Goal: Information Seeking & Learning: Learn about a topic

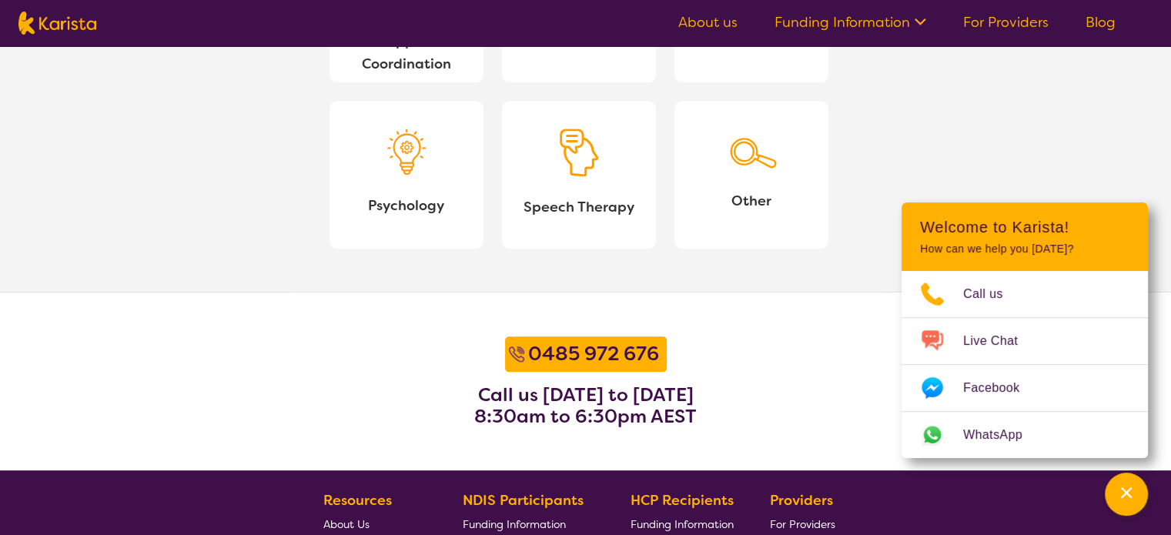
scroll to position [1740, 0]
click at [772, 202] on span "Other" at bounding box center [751, 200] width 129 height 23
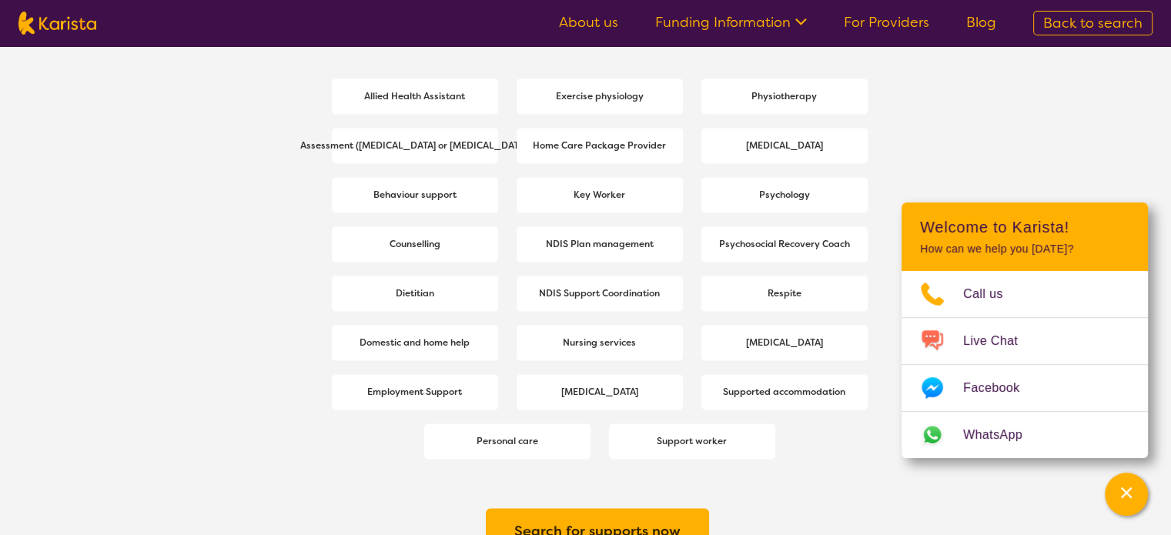
scroll to position [2112, 0]
click at [467, 128] on div "Assessment ([MEDICAL_DATA] or [MEDICAL_DATA])" at bounding box center [415, 145] width 166 height 37
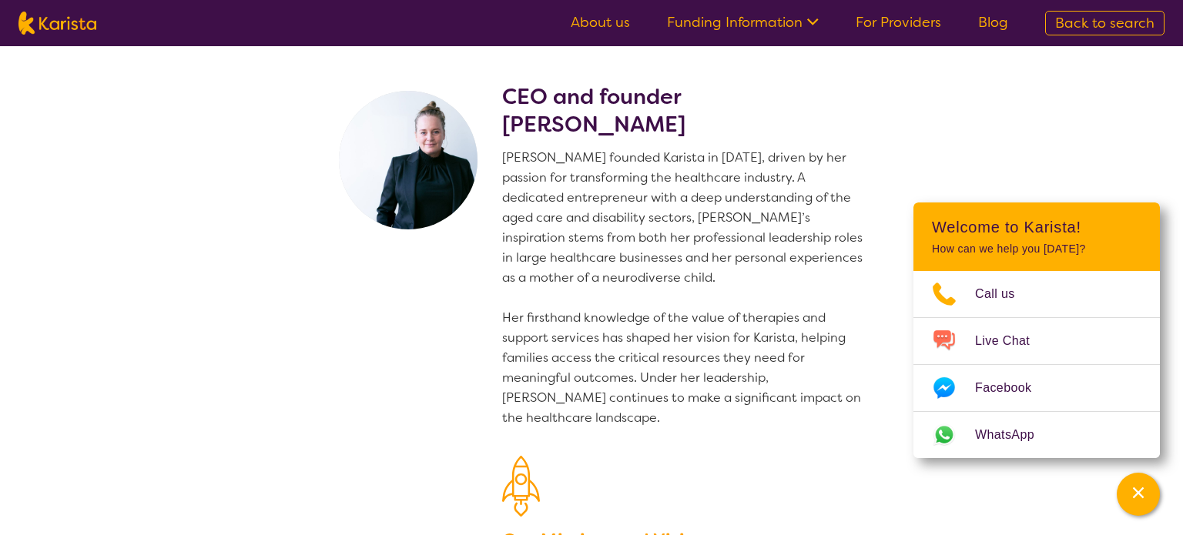
select select "Assessment ([MEDICAL_DATA] or [MEDICAL_DATA])"
select select "NDIS"
select select "Assessment ([MEDICAL_DATA] or [MEDICAL_DATA])"
select select "NDIS"
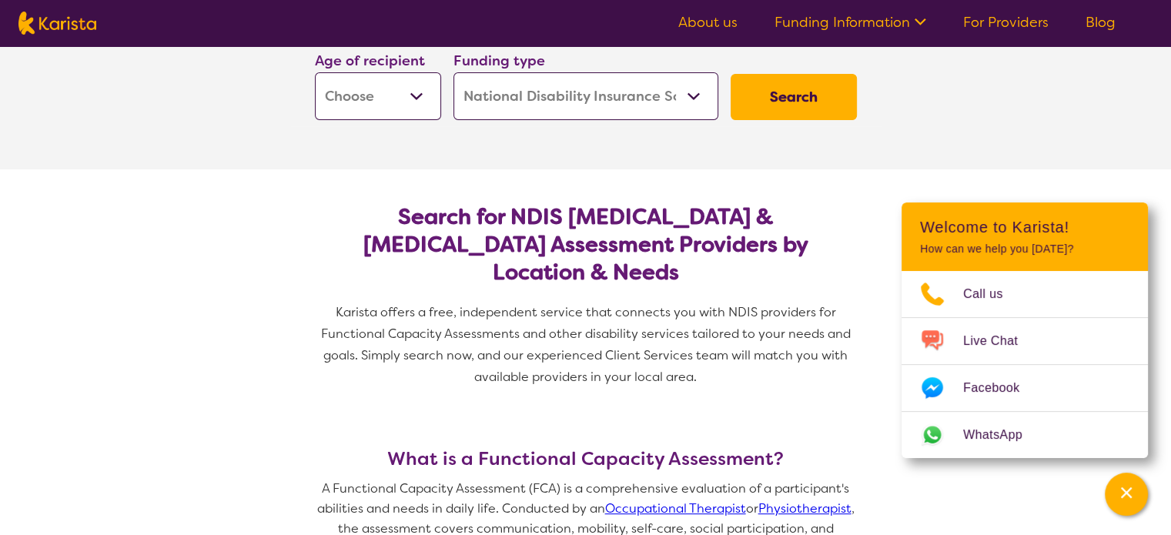
scroll to position [283, 0]
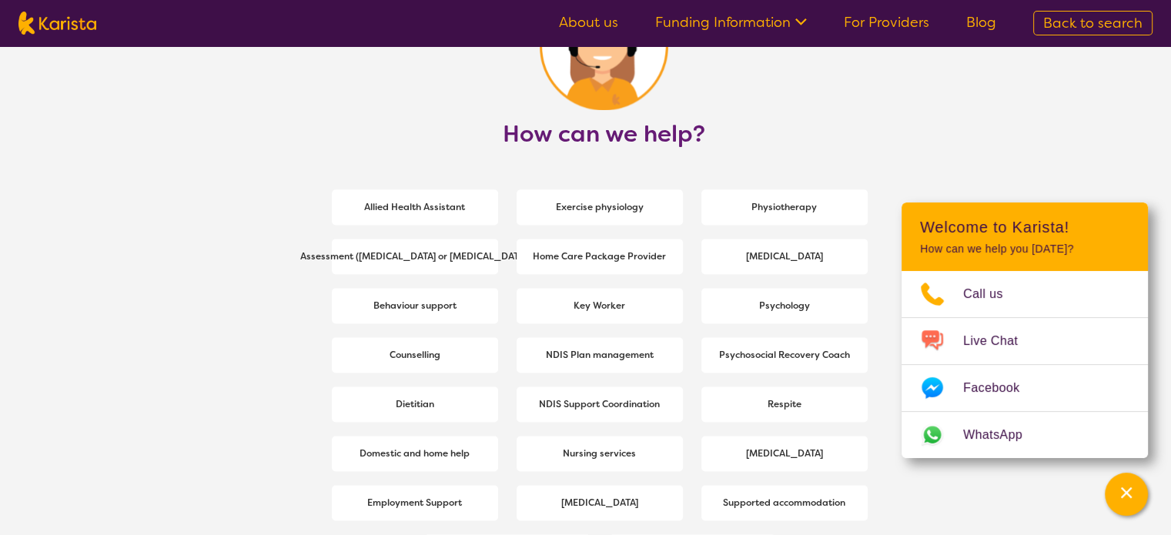
scroll to position [1999, 0]
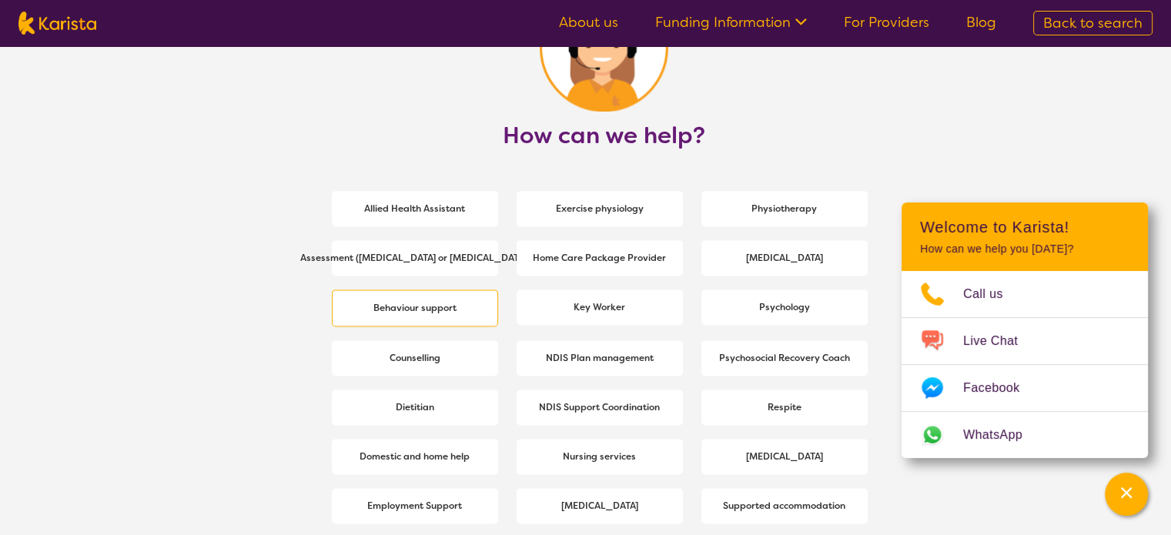
click at [458, 305] on span "Behaviour support" at bounding box center [415, 308] width 91 height 28
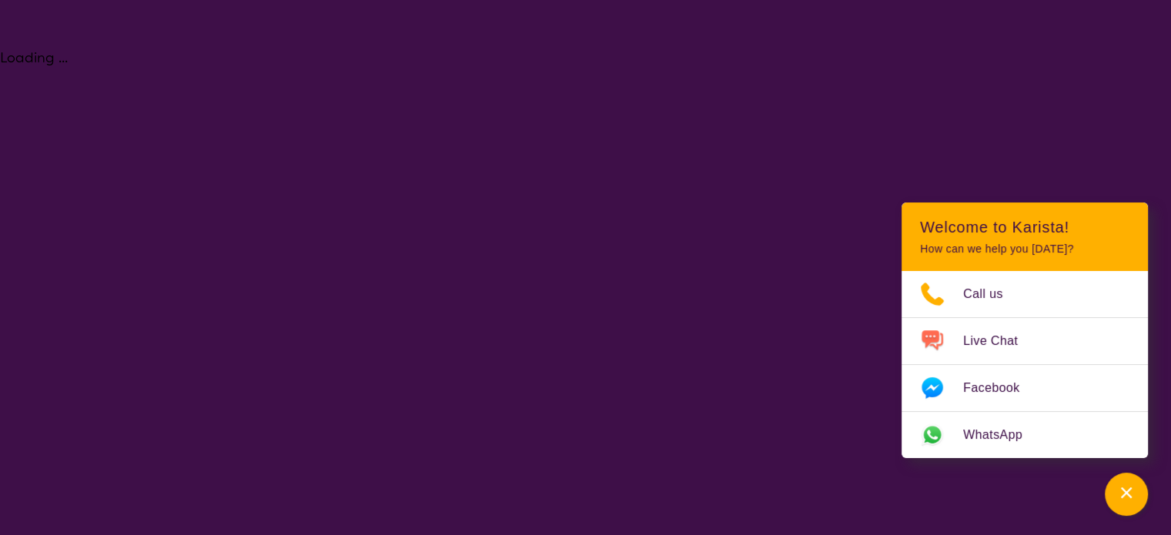
select select "Behaviour support"
select select "NDIS"
select select "Behaviour support"
select select "NDIS"
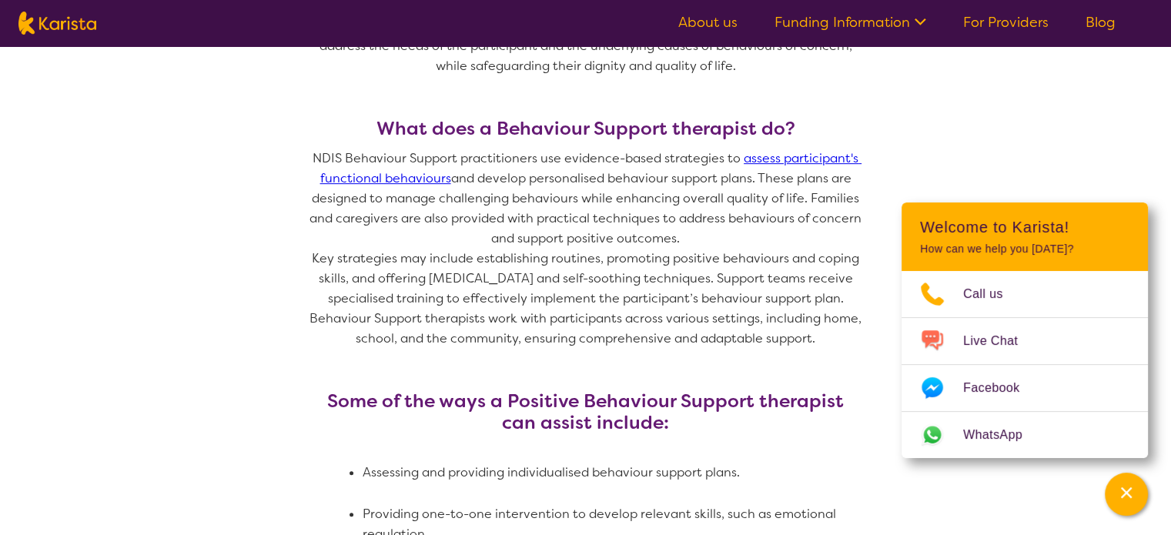
scroll to position [728, 0]
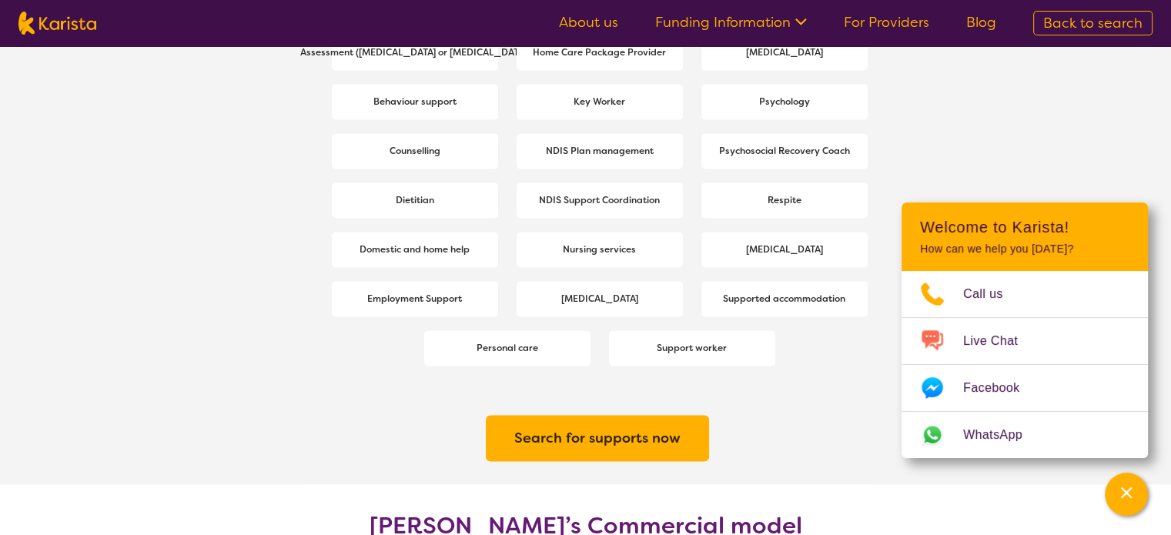
scroll to position [2205, 0]
click at [371, 158] on div "Counselling" at bounding box center [415, 150] width 166 height 37
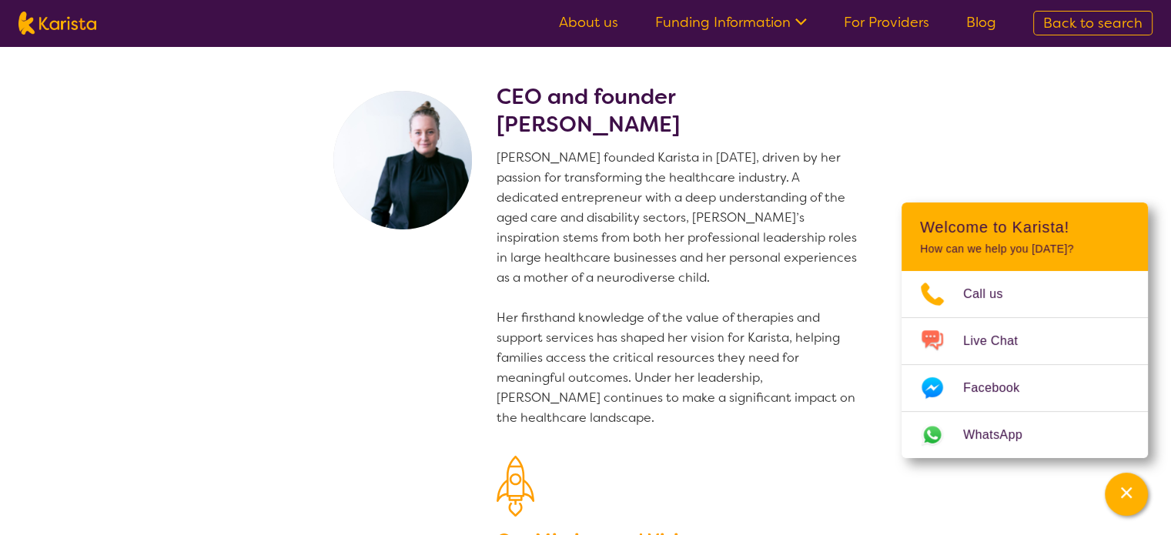
select select "Counselling"
select select "NDIS"
select select "Counselling"
select select "NDIS"
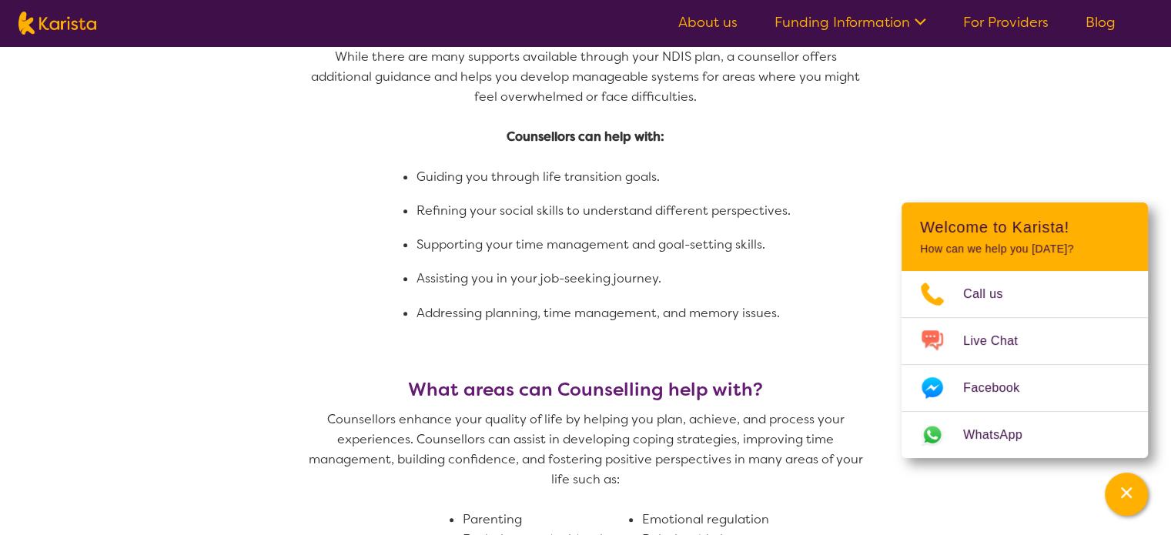
scroll to position [858, 0]
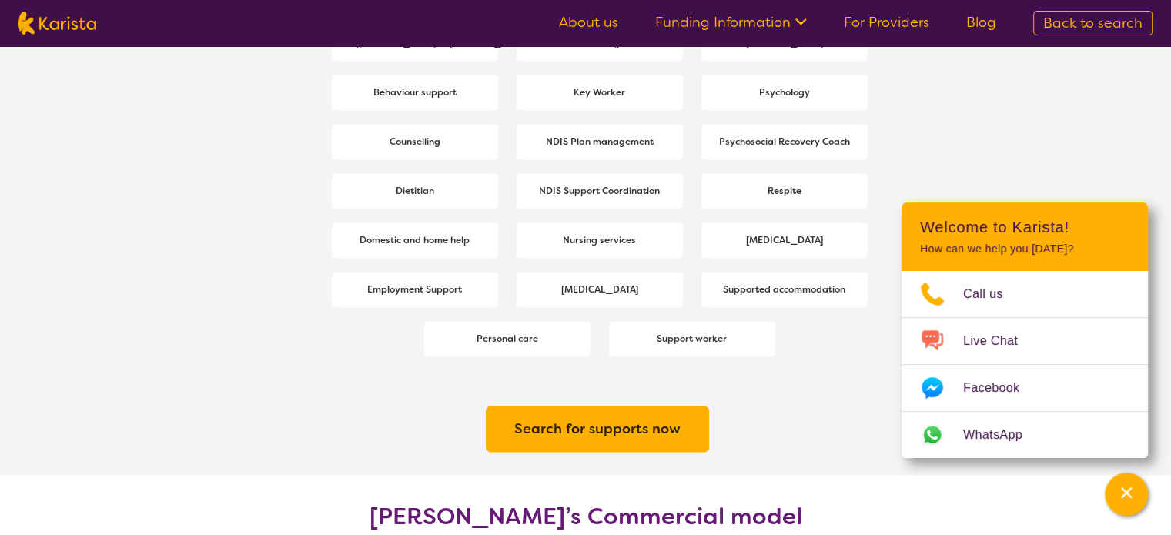
scroll to position [2071, 0]
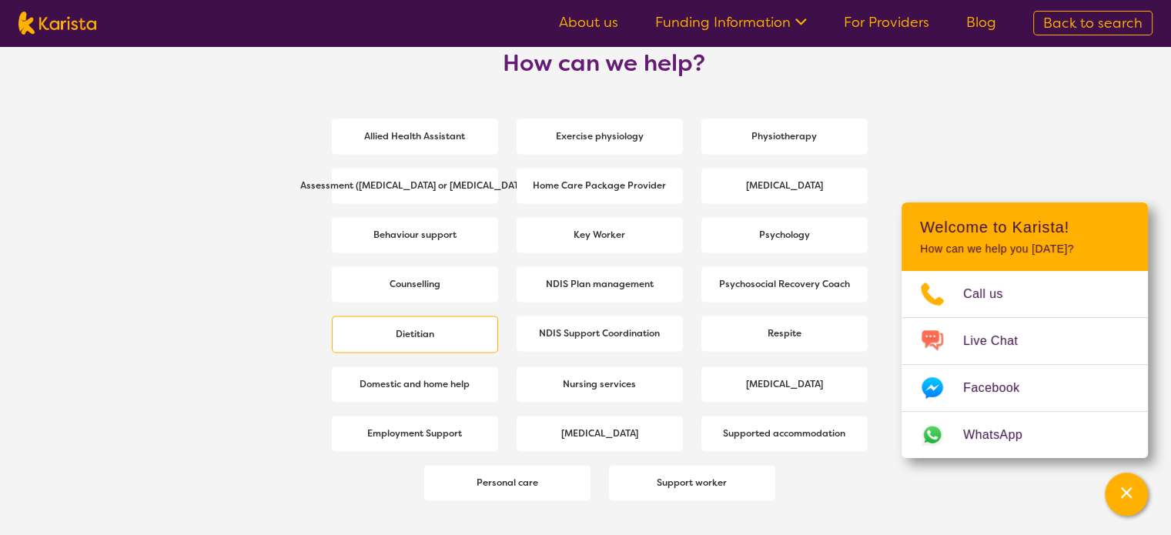
click at [430, 323] on span "Dietitian" at bounding box center [415, 334] width 46 height 28
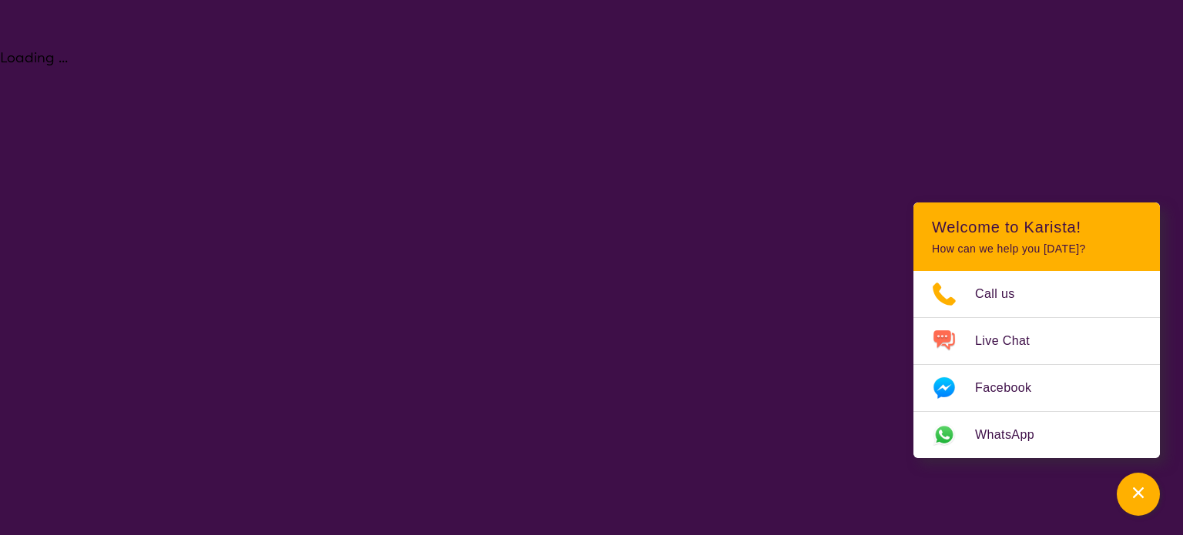
select select "Dietitian"
select select "NDIS"
select select "Dietitian"
select select "NDIS"
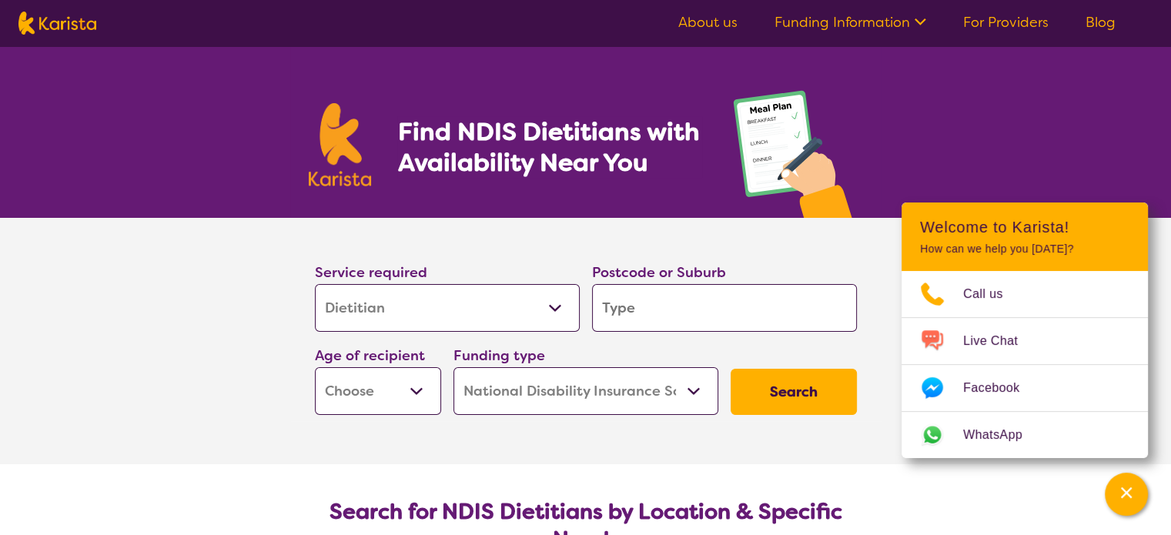
click at [430, 323] on select "Allied Health Assistant Assessment (ADHD or Autism) Behaviour support Counselli…" at bounding box center [447, 308] width 265 height 48
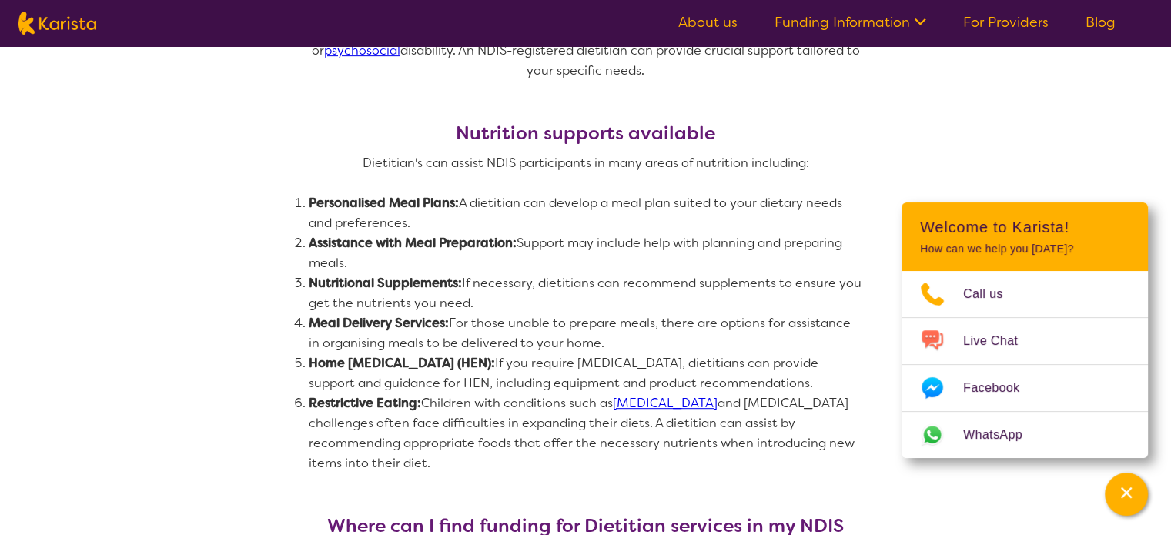
scroll to position [727, 0]
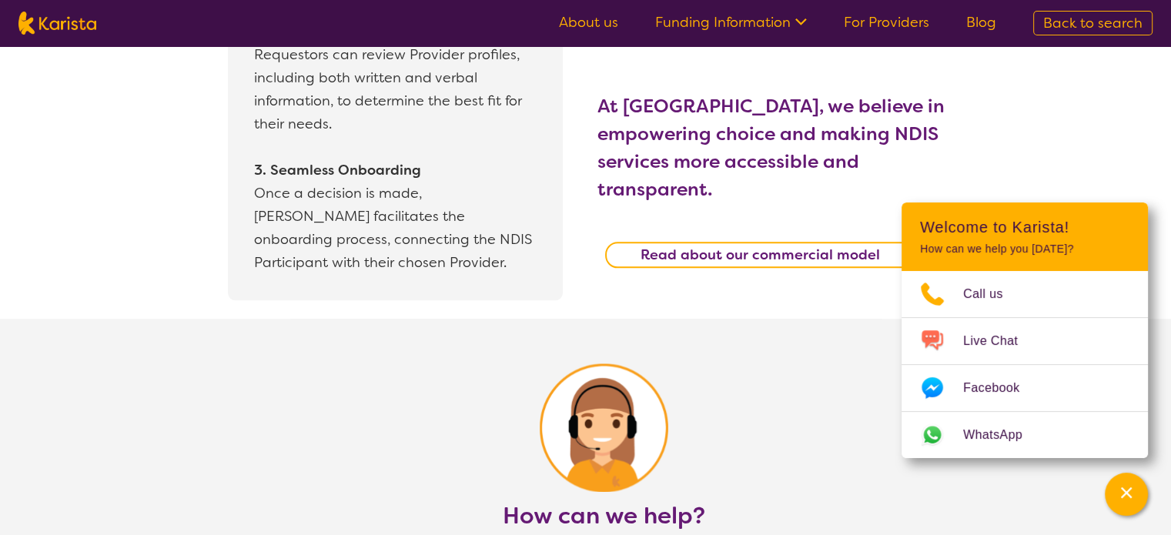
scroll to position [2168, 0]
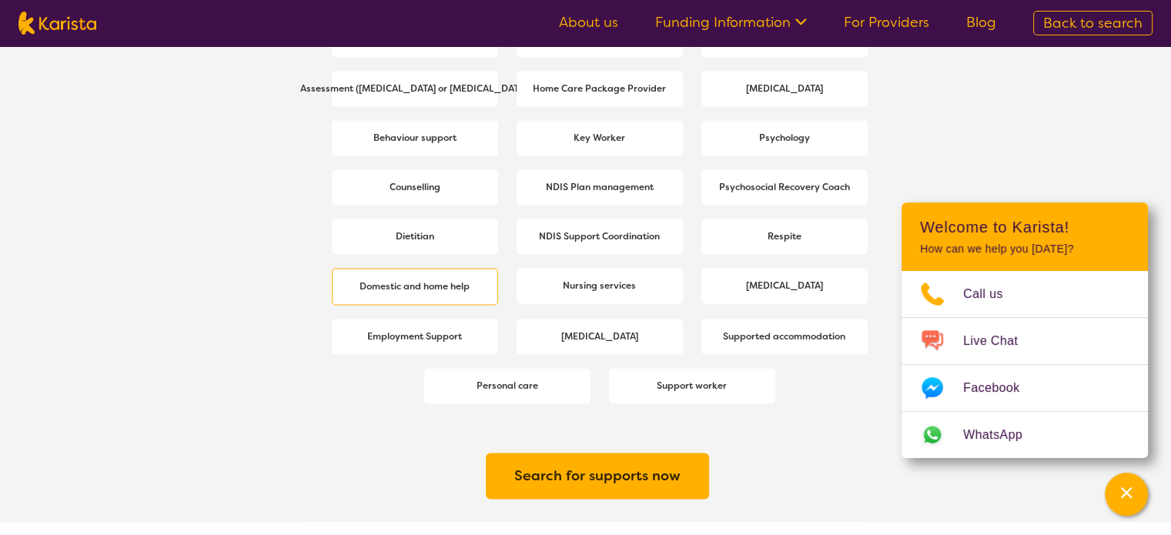
click at [397, 289] on b "Domestic and home help" at bounding box center [415, 286] width 110 height 12
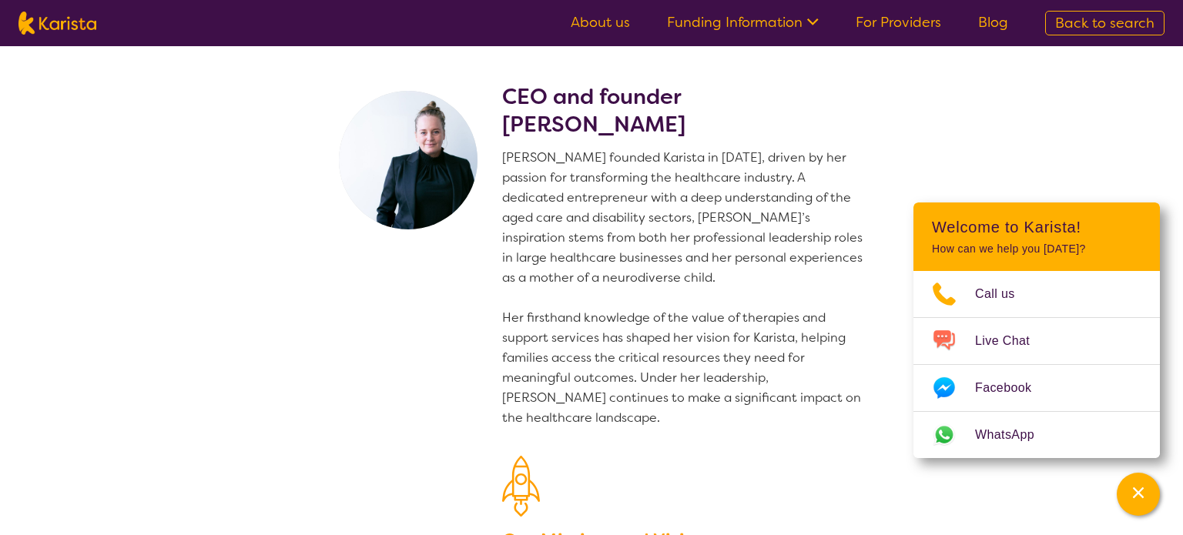
select select "Domestic and home help"
select select "NDIS"
select select "Domestic and home help"
select select "NDIS"
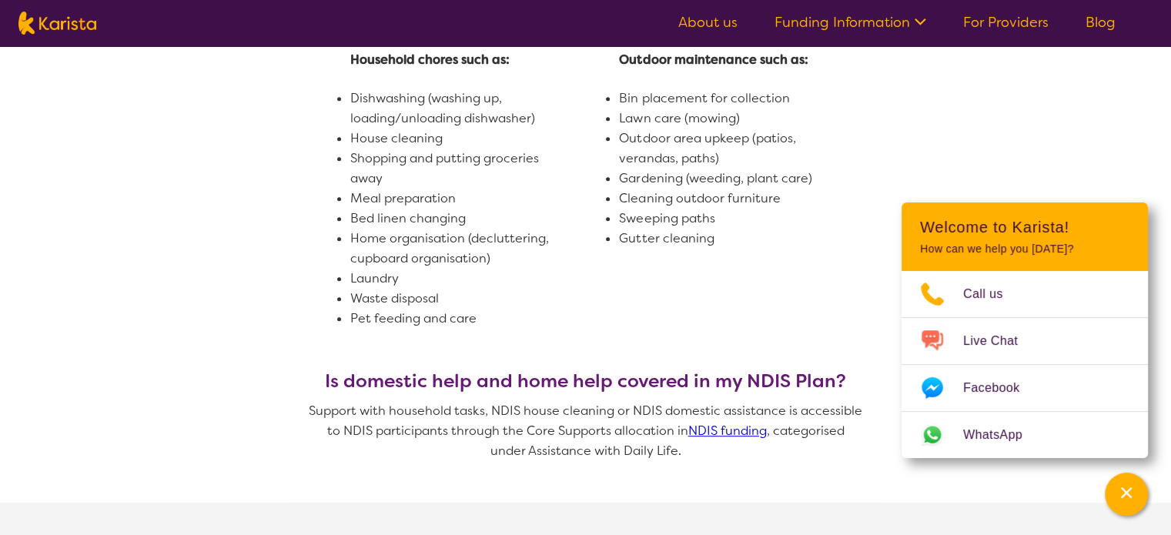
scroll to position [870, 0]
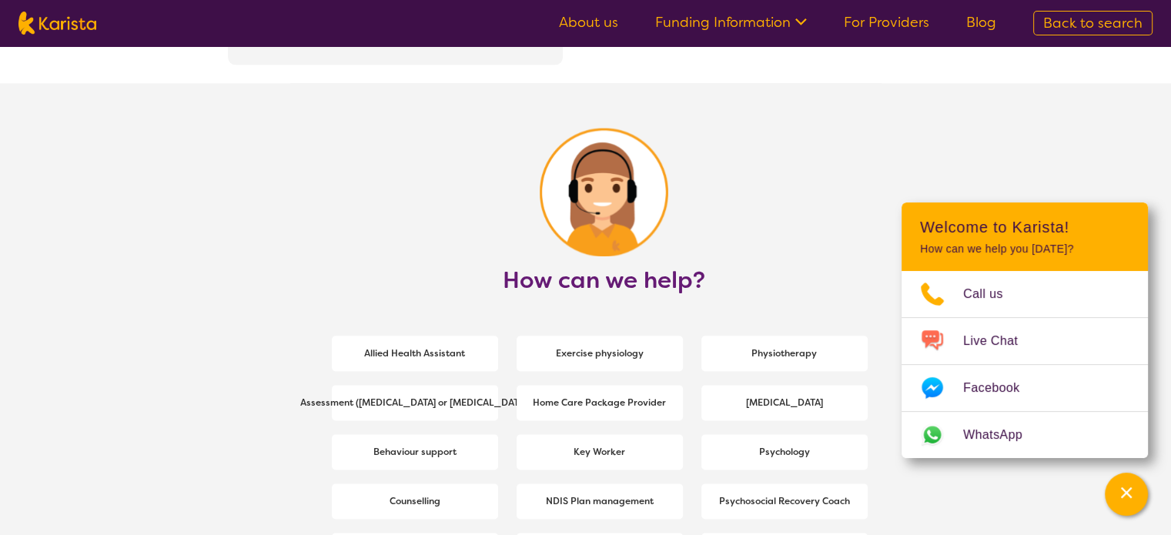
scroll to position [2220, 0]
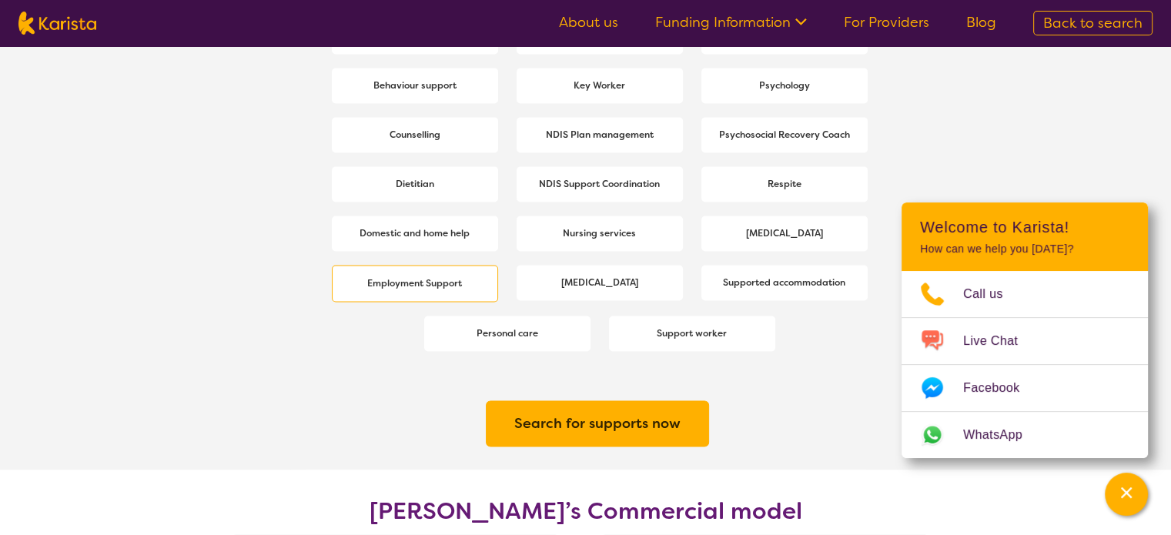
click at [394, 274] on span "Employment Support" at bounding box center [414, 283] width 102 height 28
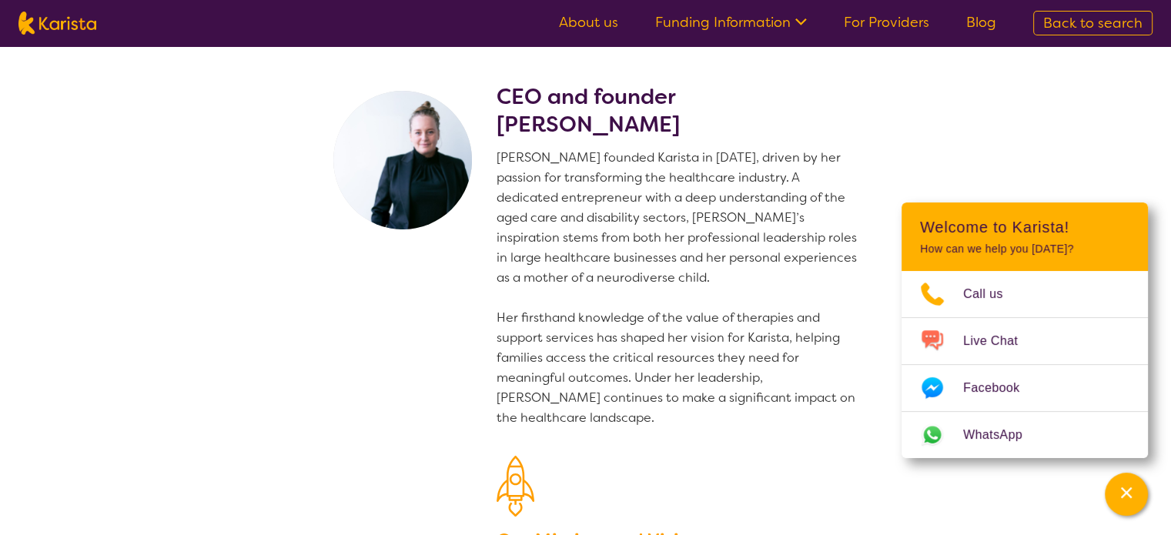
select select "Employment Support"
select select "NDIS"
select select "Employment Support"
select select "NDIS"
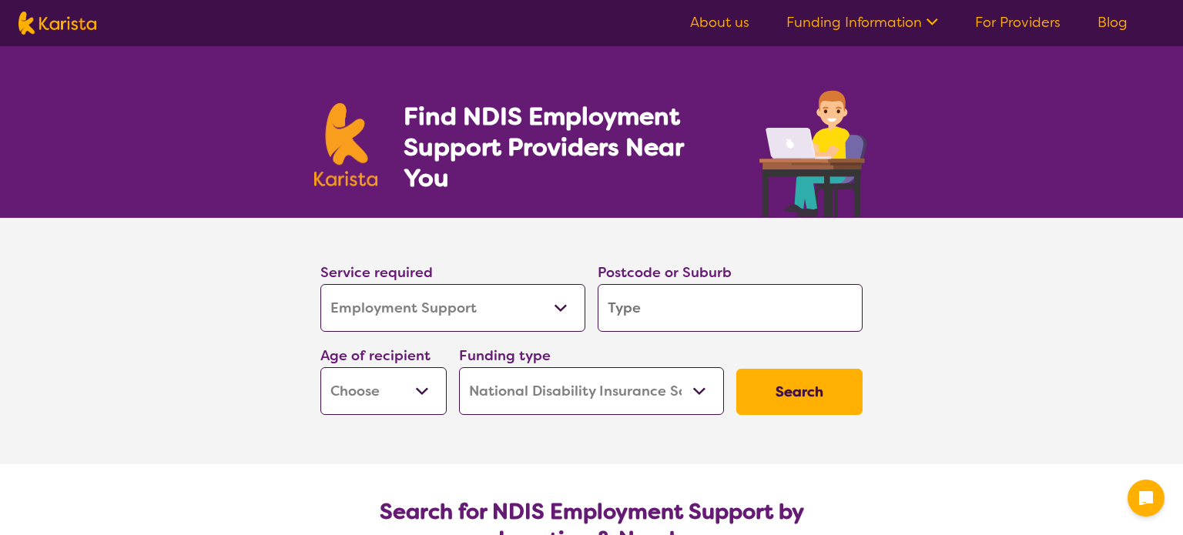
select select "Employment Support"
select select "NDIS"
select select "Employment Support"
select select "NDIS"
